Goal: Task Accomplishment & Management: Complete application form

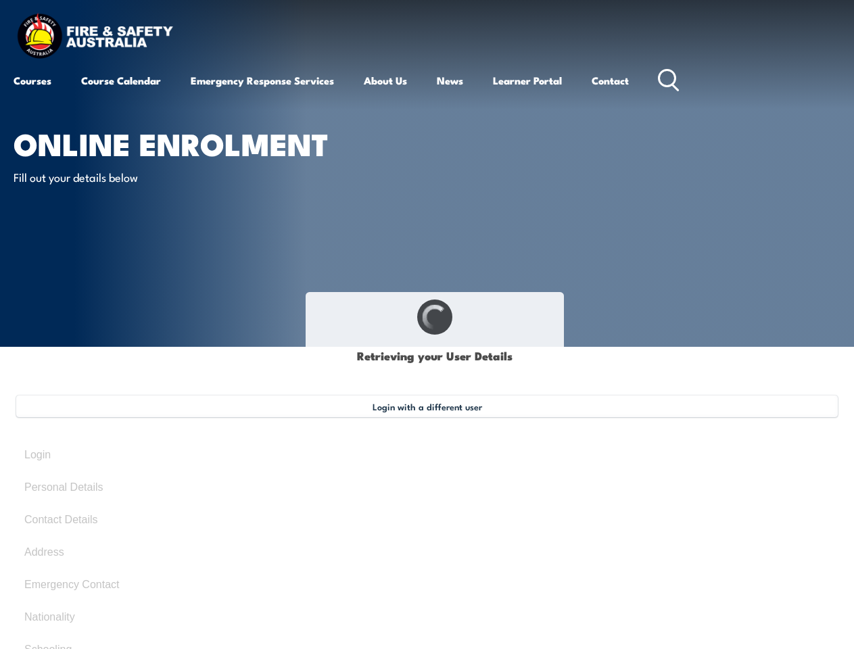
type input "[PERSON_NAME]"
type input "[DATE]"
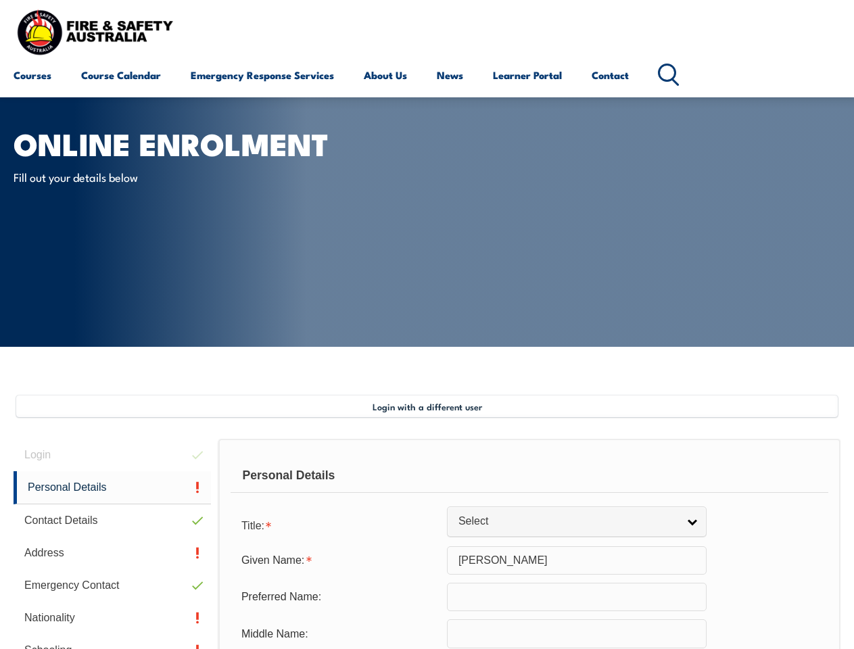
scroll to position [328, 0]
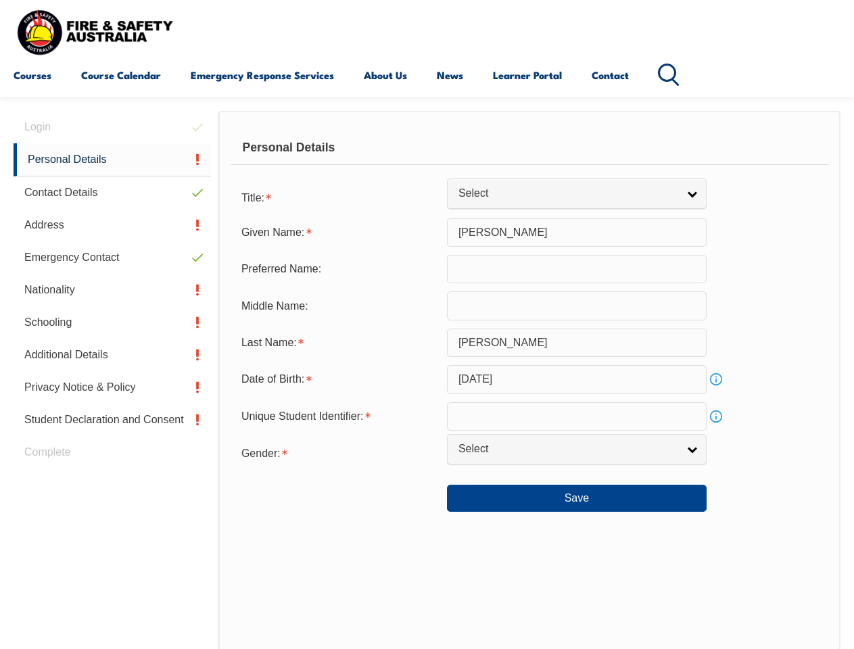
click at [427, 160] on div "Personal Details" at bounding box center [530, 148] width 598 height 34
click at [427, 380] on div "Date of Birth:" at bounding box center [339, 379] width 216 height 26
click at [112, 127] on div "Login Personal Details Contact Details Address Emergency Contact Nationality Sc…" at bounding box center [116, 462] width 205 height 702
click at [112, 160] on link "Personal Details" at bounding box center [112, 159] width 197 height 33
click at [112, 193] on link "Contact Details" at bounding box center [112, 192] width 197 height 32
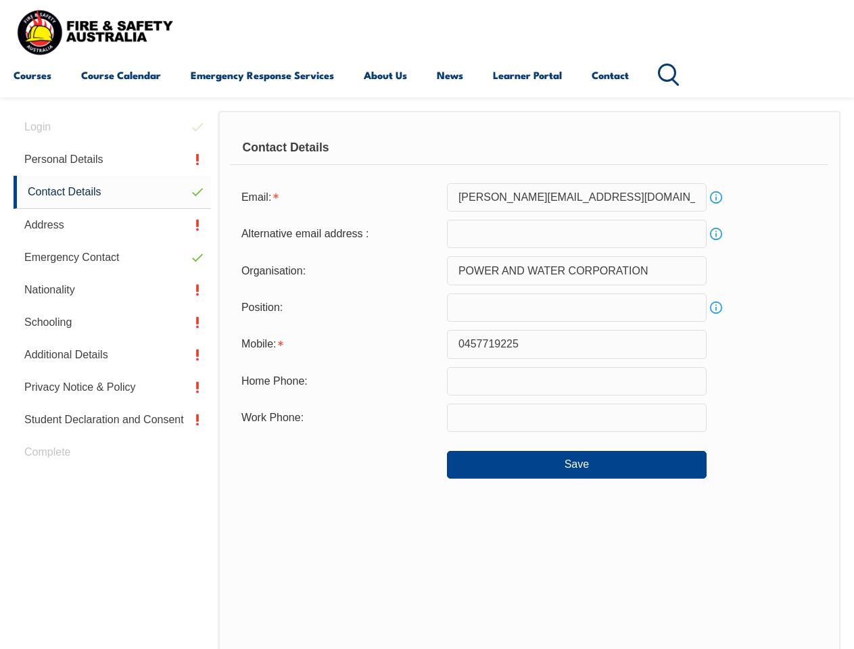
click at [112, 225] on link "Address" at bounding box center [112, 225] width 197 height 32
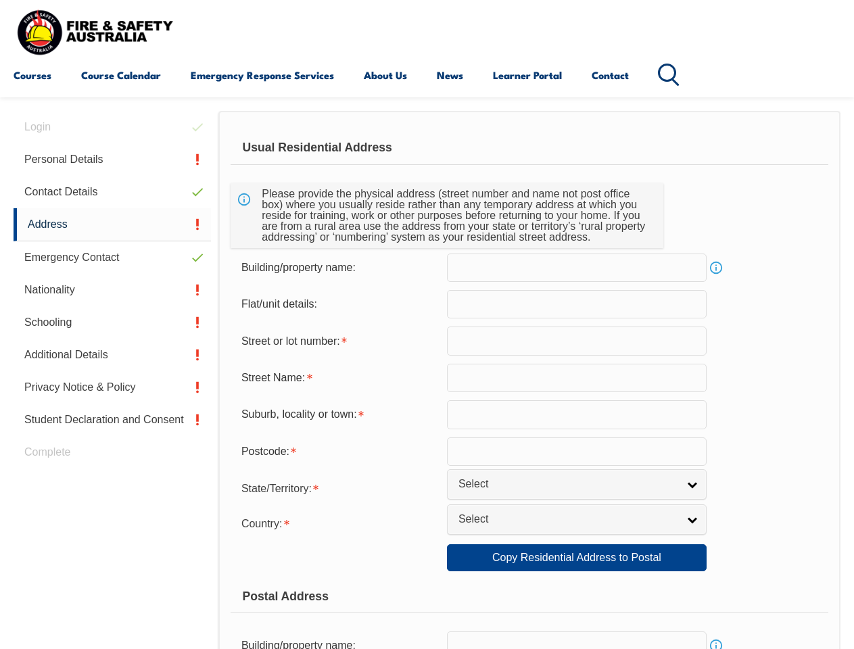
click at [112, 258] on link "Emergency Contact" at bounding box center [112, 257] width 197 height 32
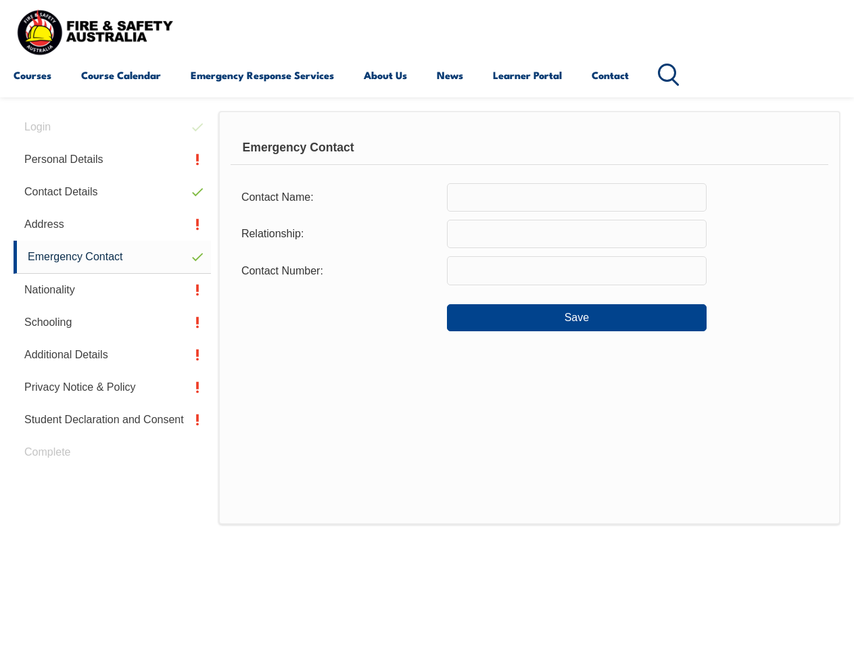
click at [112, 290] on link "Nationality" at bounding box center [112, 290] width 197 height 32
